Goal: Find specific page/section: Find specific page/section

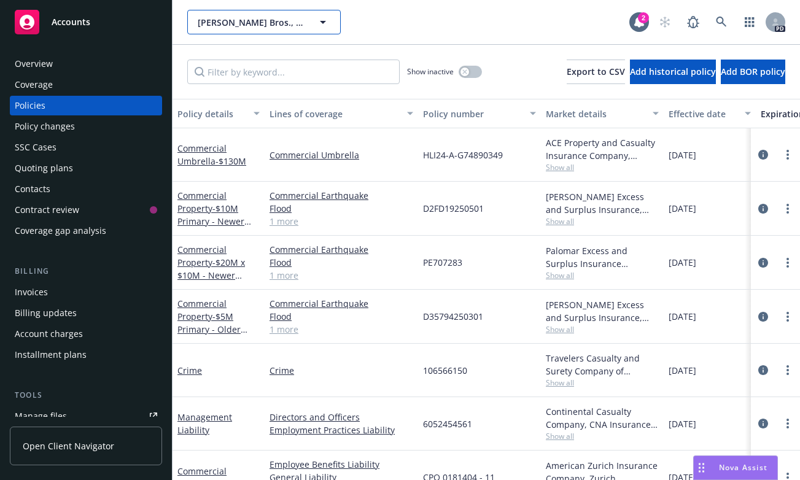
click at [244, 23] on span "[PERSON_NAME] Bros., Inc." at bounding box center [251, 22] width 106 height 13
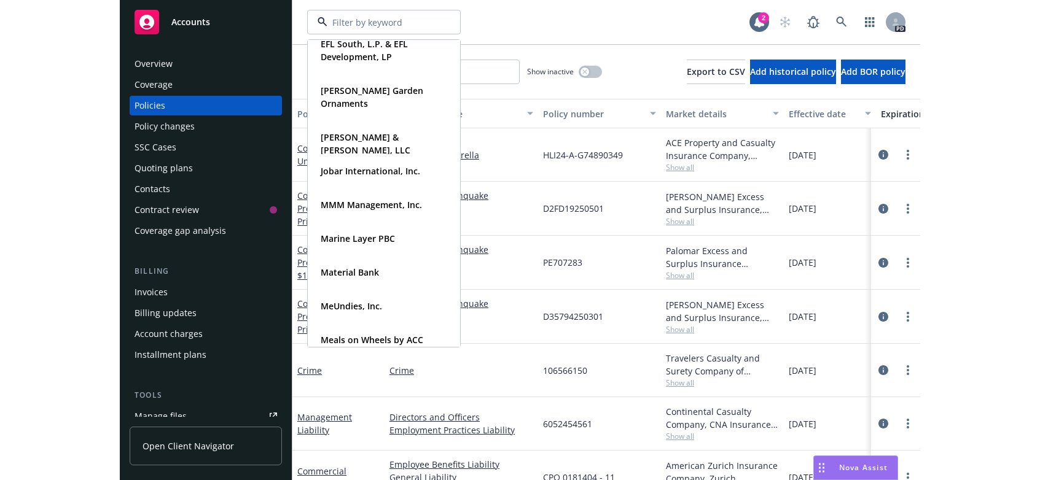
scroll to position [316, 0]
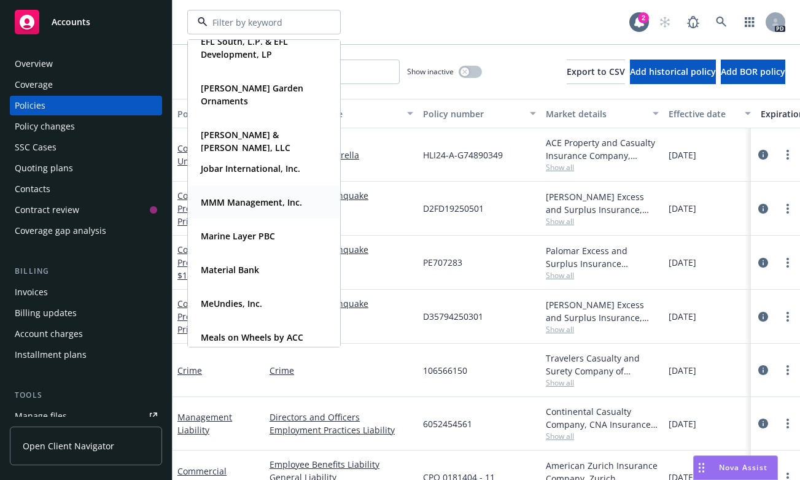
click at [236, 198] on strong "MMM Management, Inc." at bounding box center [251, 203] width 101 height 12
